Goal: Connect with others: Connect with others

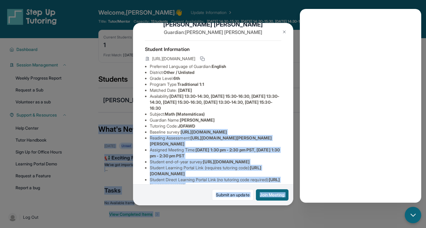
scroll to position [15, 220]
drag, startPoint x: 149, startPoint y: 142, endPoint x: 300, endPoint y: 160, distance: 151.3
click at [3, 151] on div "[PERSON_NAME] Guardian: [PERSON_NAME] Student Information [URL][DOMAIN_NAME] Pr…" at bounding box center [213, 114] width 426 height 228
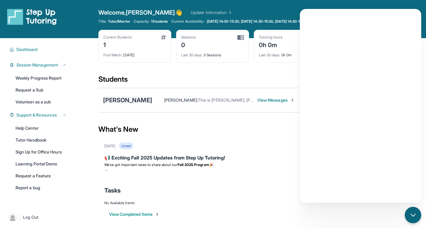
click at [139, 100] on div "[PERSON_NAME]" at bounding box center [127, 100] width 49 height 8
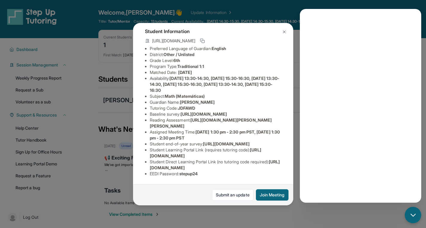
scroll to position [54, 220]
drag, startPoint x: 150, startPoint y: 103, endPoint x: 289, endPoint y: 117, distance: 139.6
click at [289, 117] on div "[PERSON_NAME] Guardian: [PERSON_NAME] Student Information [URL][DOMAIN_NAME] Pr…" at bounding box center [213, 114] width 160 height 183
copy span "[URL][DOMAIN_NAME]"
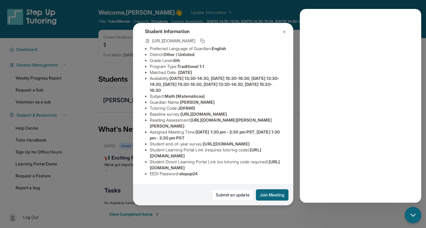
click at [204, 174] on div "[PERSON_NAME] Guardian: [PERSON_NAME] Student Information [URL][DOMAIN_NAME] Pr…" at bounding box center [213, 114] width 160 height 183
drag, startPoint x: 149, startPoint y: 151, endPoint x: 255, endPoint y: 149, distance: 106.0
click at [255, 149] on ul "Preferred Language of Guardian: English District: Other / Unlisted Grade Level:…" at bounding box center [213, 111] width 136 height 131
copy span "[URL][DOMAIN_NAME]"
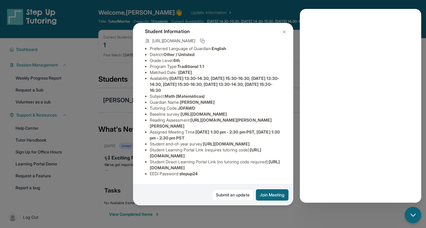
drag, startPoint x: 276, startPoint y: 164, endPoint x: 147, endPoint y: 162, distance: 129.6
click at [147, 162] on ul "Preferred Language of Guardian: English District: Other / Unlisted Grade Level:…" at bounding box center [213, 111] width 136 height 131
copy span "[URL][DOMAIN_NAME]"
click at [259, 155] on div "[PERSON_NAME] Guardian: [PERSON_NAME] Student Information [URL][DOMAIN_NAME] Pr…" at bounding box center [213, 114] width 160 height 183
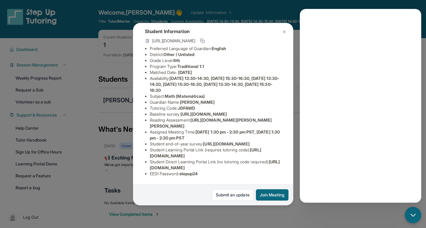
click at [284, 31] on img at bounding box center [284, 32] width 5 height 5
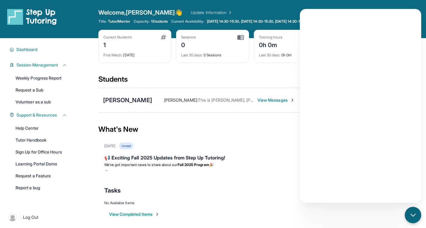
drag, startPoint x: 276, startPoint y: 182, endPoint x: 260, endPoint y: 188, distance: 16.7
click at [260, 188] on div "Tasks" at bounding box center [251, 191] width 294 height 8
click at [406, 207] on main "Current Students 1 First Match : [DATE] Sessions 0 Last 30 days : 0 Sessions Tu…" at bounding box center [250, 135] width 349 height 194
click at [253, 191] on div "Tasks" at bounding box center [251, 191] width 294 height 8
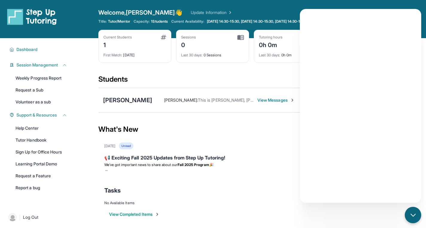
click at [294, 99] on img at bounding box center [292, 100] width 5 height 5
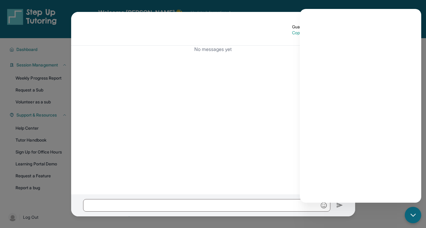
click at [385, 208] on div "Guardian's Number: ⓘ This isn't the guardian's real number — it's a private for…" at bounding box center [213, 114] width 426 height 228
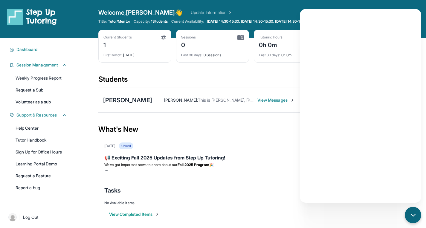
click at [160, 76] on div "Students" at bounding box center [251, 81] width 306 height 13
click at [155, 84] on div "Students" at bounding box center [251, 81] width 306 height 13
click at [145, 95] on div "[PERSON_NAME] [PERSON_NAME] : This is [PERSON_NAME], [PERSON_NAME]'s dad. She h…" at bounding box center [251, 100] width 306 height 24
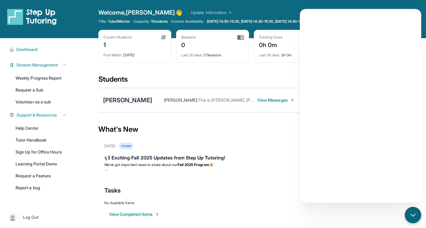
click at [136, 100] on div "[PERSON_NAME]" at bounding box center [127, 100] width 49 height 8
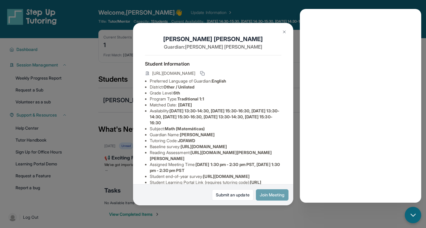
drag, startPoint x: 272, startPoint y: 197, endPoint x: 260, endPoint y: 196, distance: 12.6
click at [260, 196] on button "Join Meeting" at bounding box center [272, 195] width 33 height 11
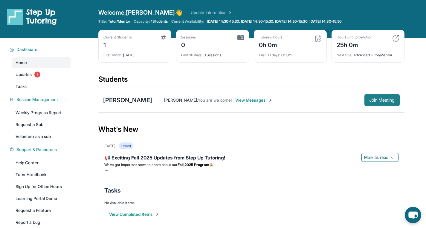
click at [379, 100] on span "Join Meeting" at bounding box center [382, 101] width 26 height 4
click at [135, 100] on div "[PERSON_NAME]" at bounding box center [127, 100] width 49 height 8
